Goal: Task Accomplishment & Management: Manage account settings

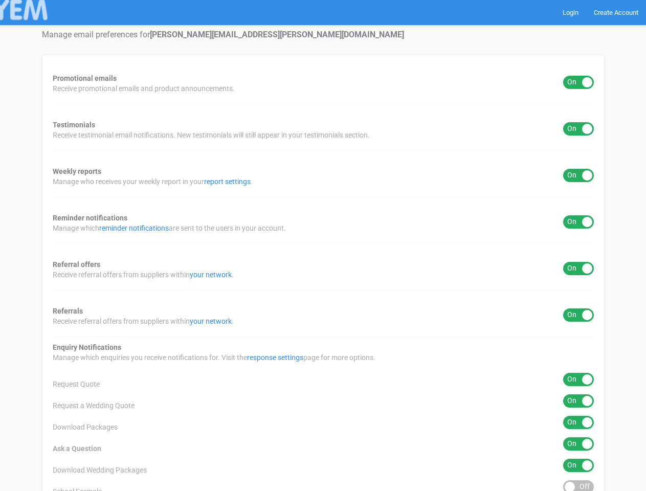
click at [323, 245] on div "Promotional emails ON OFF Receive promotional emails and product announcements.…" at bounding box center [323, 412] width 563 height 715
click at [578, 82] on div "ON OFF" at bounding box center [578, 82] width 31 height 13
click at [578, 129] on div "ON OFF" at bounding box center [578, 128] width 31 height 13
click at [578, 175] on div "ON OFF" at bounding box center [578, 175] width 31 height 13
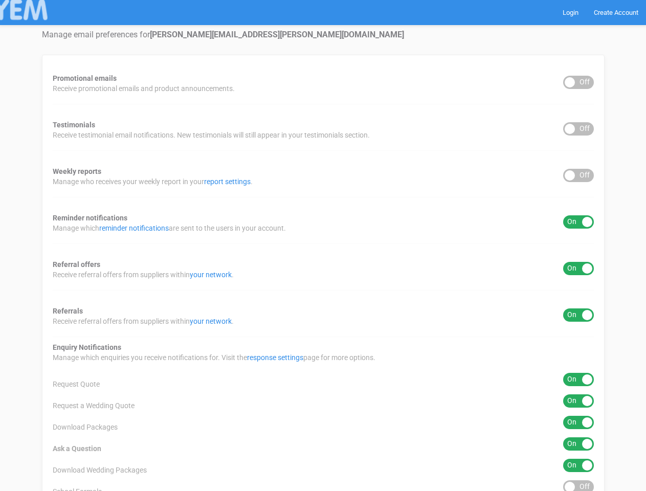
click at [578, 222] on div "ON OFF" at bounding box center [578, 221] width 31 height 13
click at [578, 268] on div "ON OFF" at bounding box center [578, 268] width 31 height 13
click at [578, 315] on div "ON OFF" at bounding box center [578, 314] width 31 height 13
click at [578, 379] on div "ON OFF" at bounding box center [578, 379] width 31 height 13
click at [578, 401] on div "ON OFF" at bounding box center [578, 400] width 31 height 13
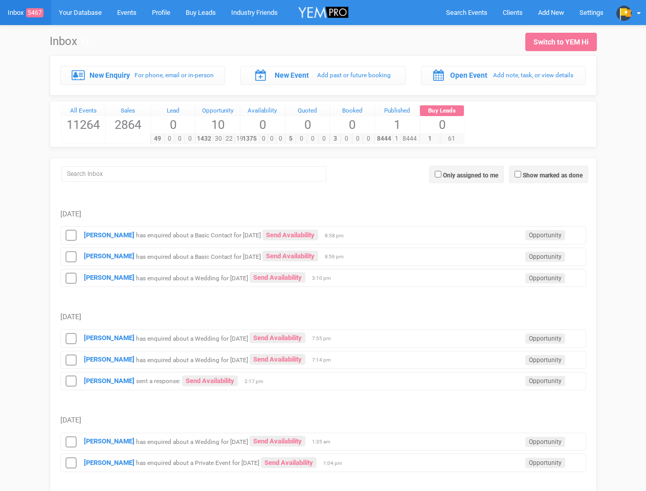
click at [323, 245] on td "[PERSON_NAME] has enquired about a Basic Contact for [DATE] Send Availability O…" at bounding box center [323, 254] width 526 height 21
